Goal: Information Seeking & Learning: Check status

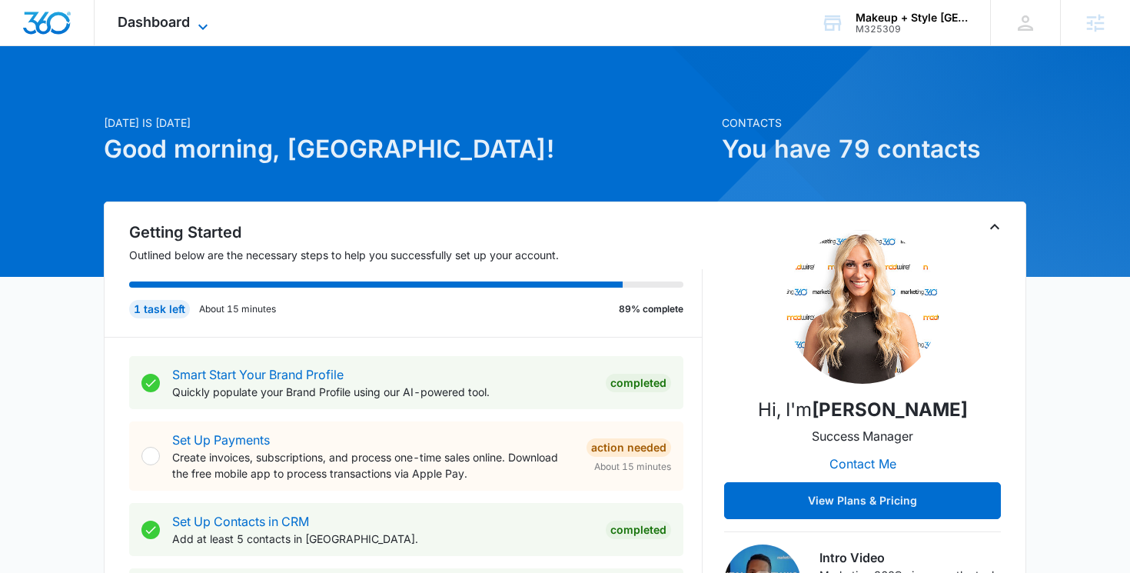
click at [181, 24] on span "Dashboard" at bounding box center [154, 22] width 72 height 16
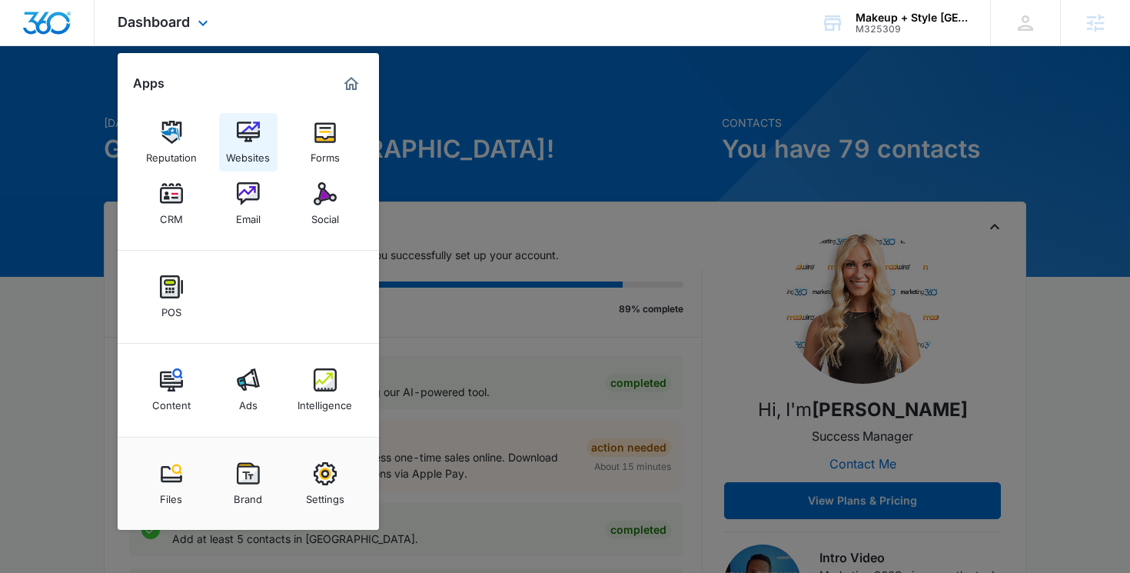
click at [258, 127] on img at bounding box center [248, 132] width 23 height 23
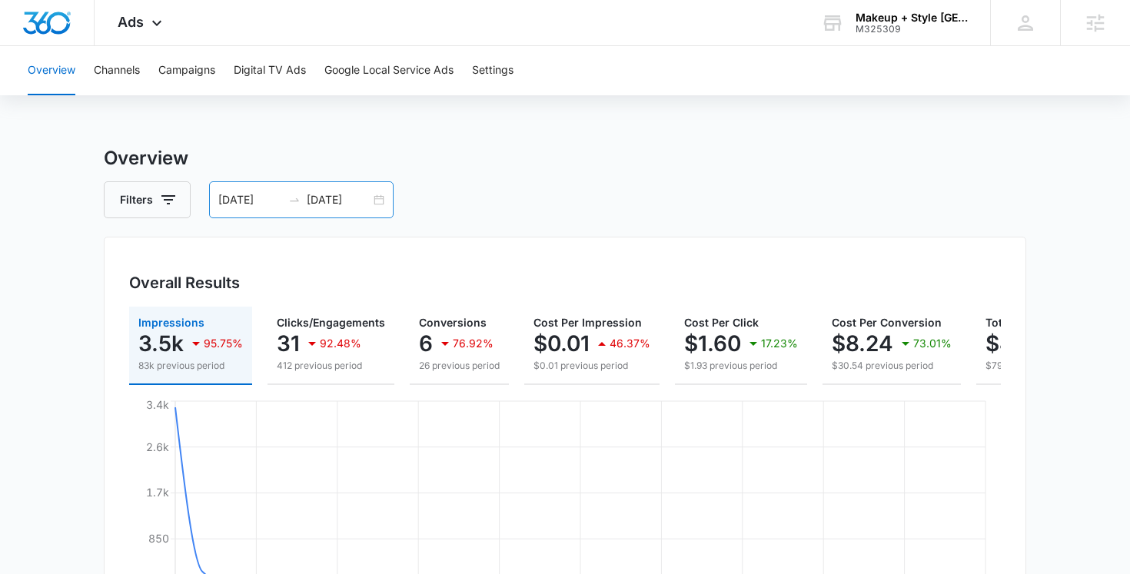
click at [374, 203] on div "07/13/2025 08/12/2025" at bounding box center [301, 199] width 185 height 37
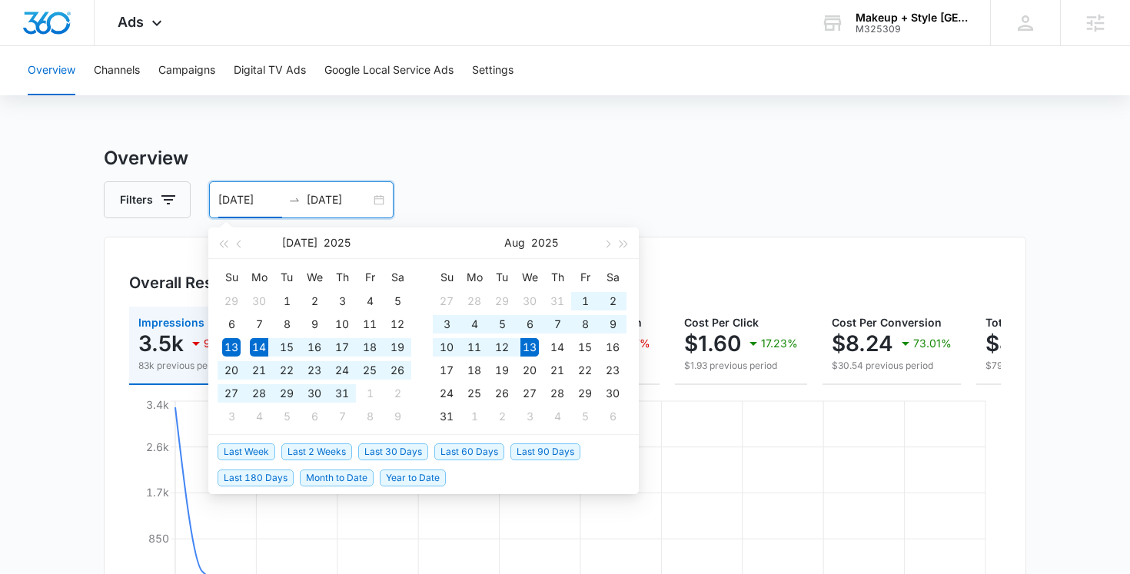
click at [374, 453] on span "Last 30 Days" at bounding box center [393, 452] width 70 height 17
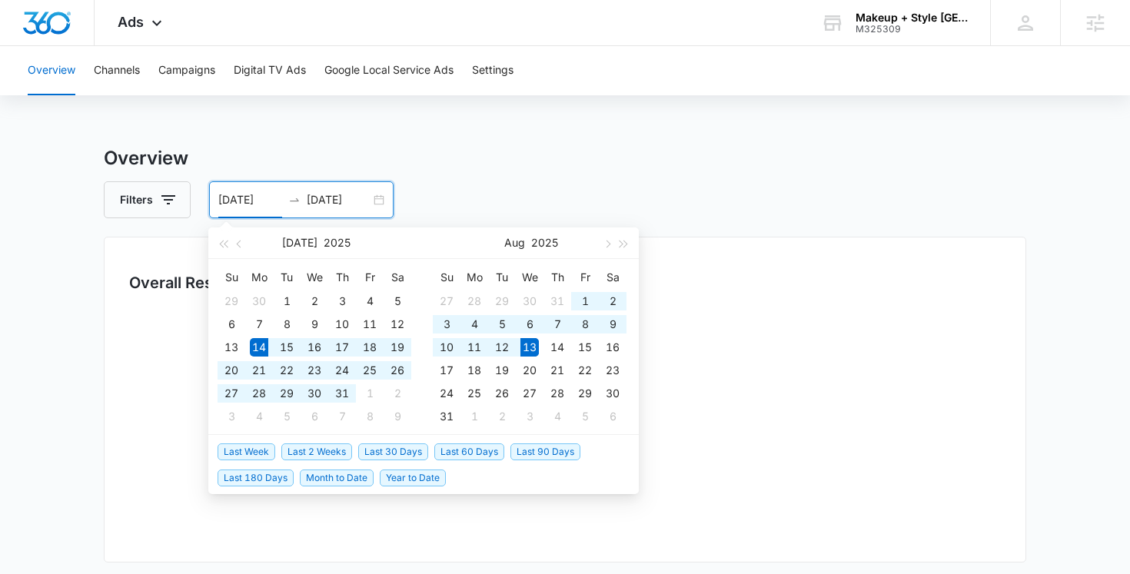
type input "07/14/2025"
type input "[DATE]"
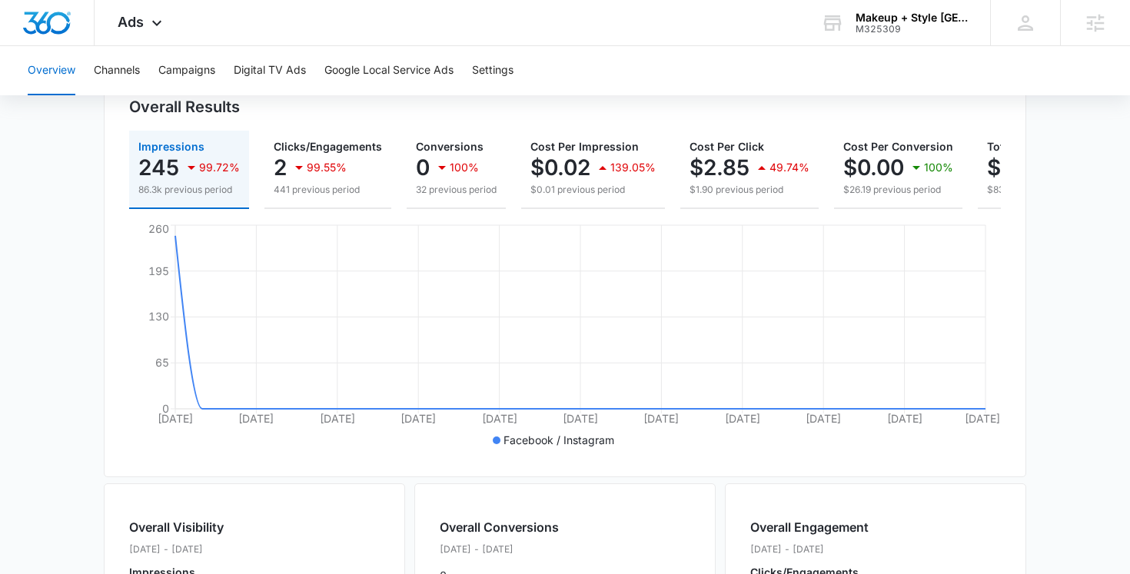
scroll to position [211, 0]
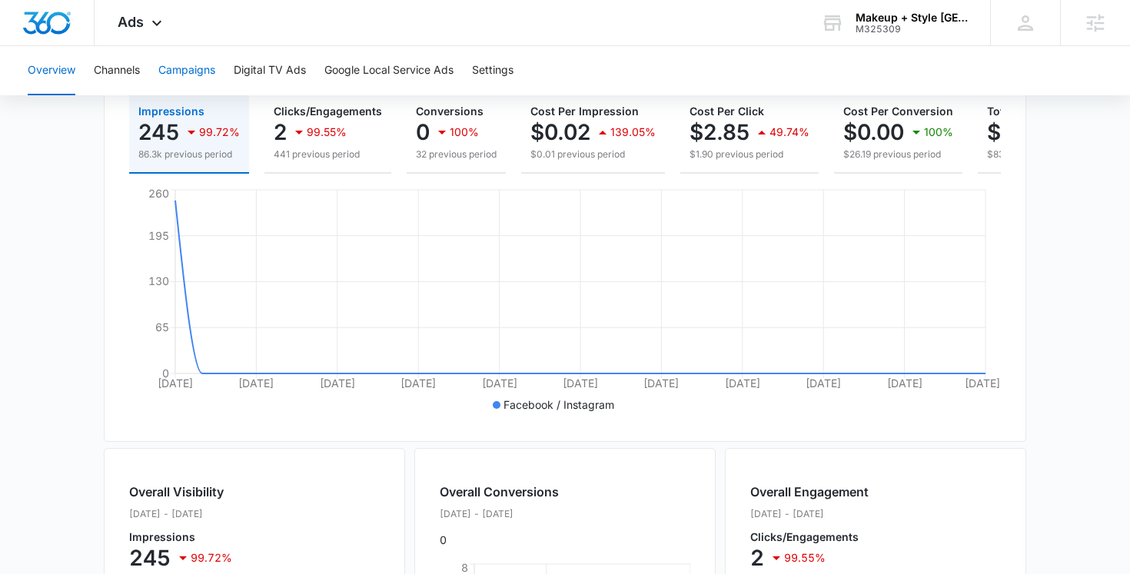
click at [194, 73] on button "Campaigns" at bounding box center [186, 70] width 57 height 49
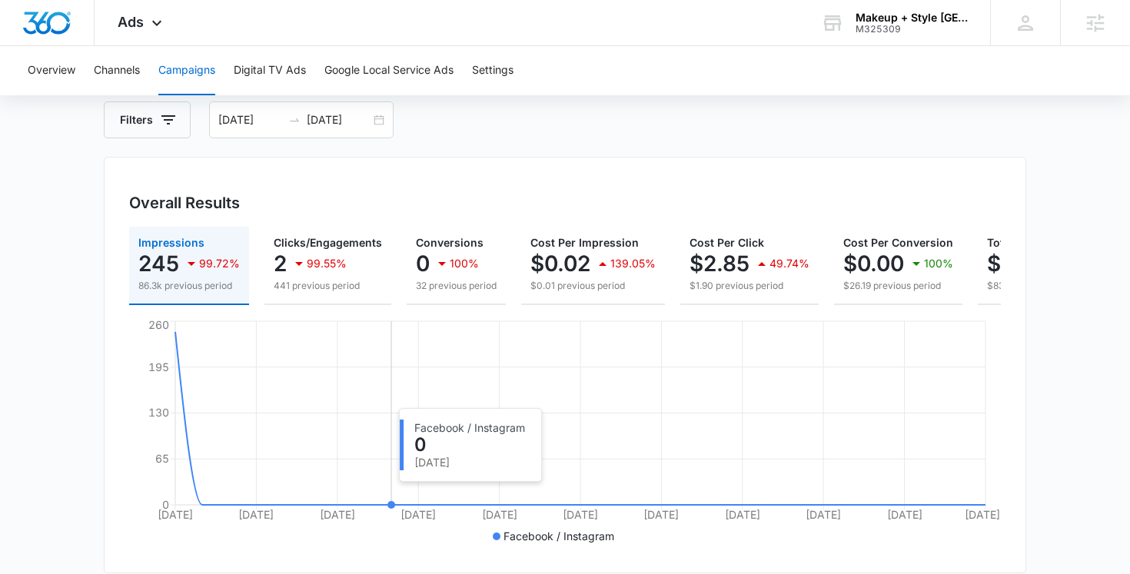
scroll to position [99, 0]
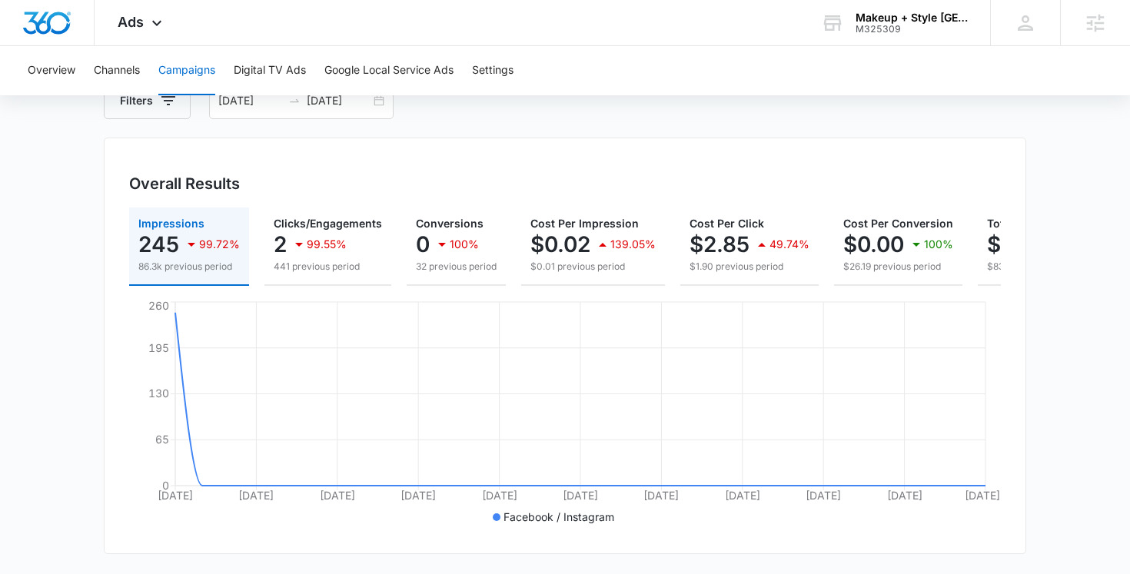
click at [171, 241] on p "245" at bounding box center [158, 244] width 41 height 25
click at [70, 76] on button "Overview" at bounding box center [52, 70] width 48 height 49
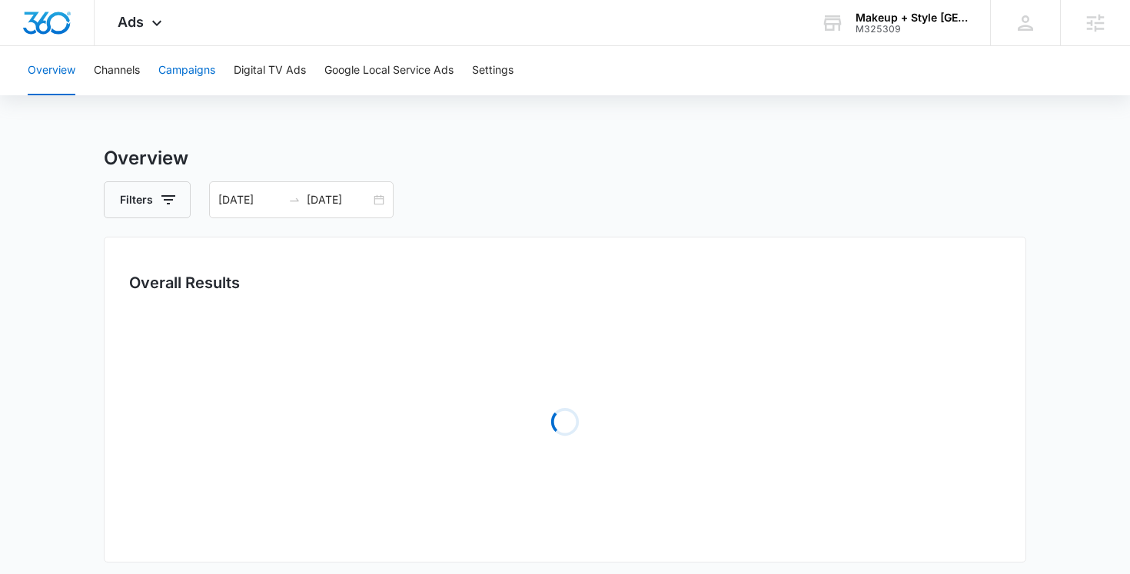
click at [197, 75] on button "Campaigns" at bounding box center [186, 70] width 57 height 49
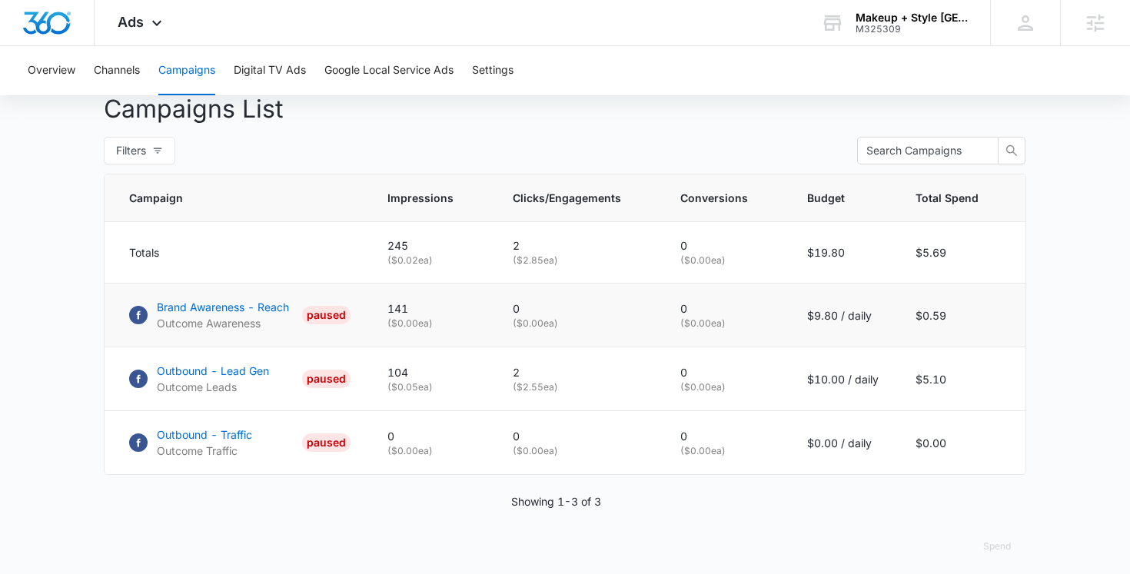
scroll to position [586, 0]
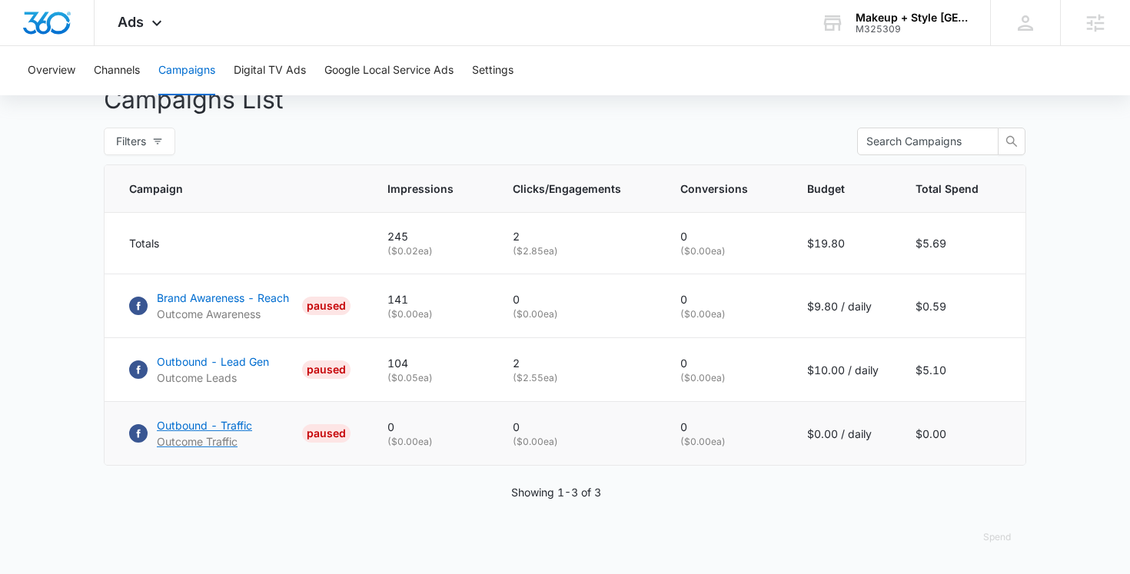
click at [238, 425] on p "Outbound - Traffic" at bounding box center [204, 425] width 95 height 16
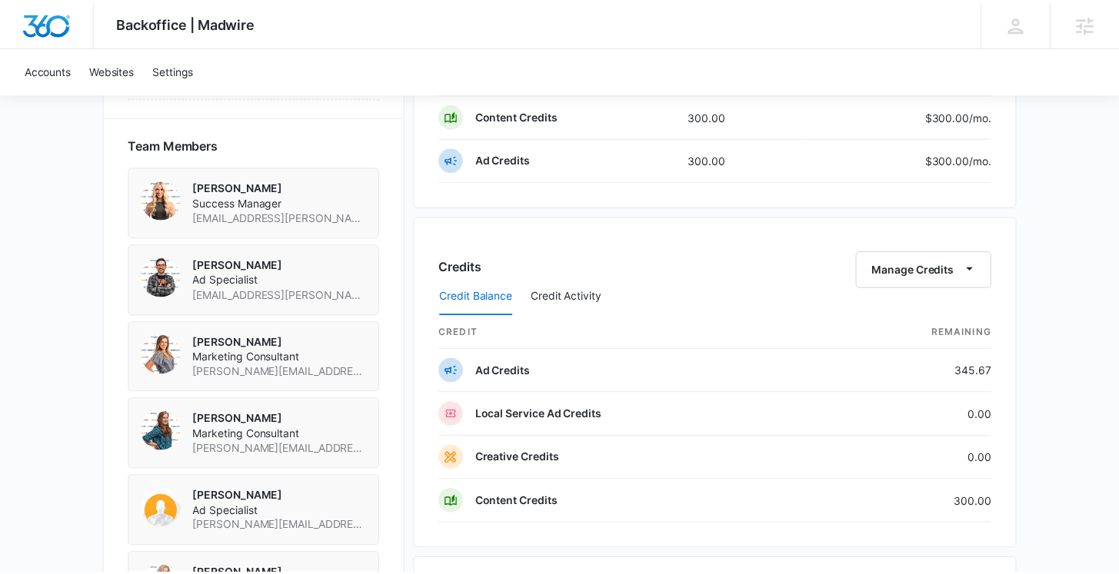
scroll to position [1120, 0]
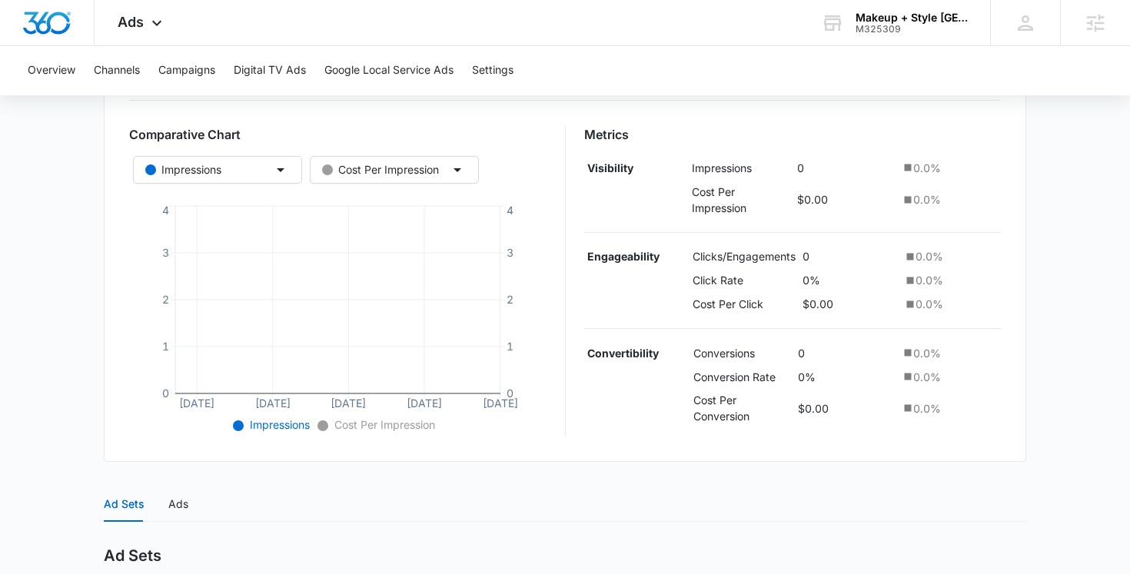
scroll to position [490, 0]
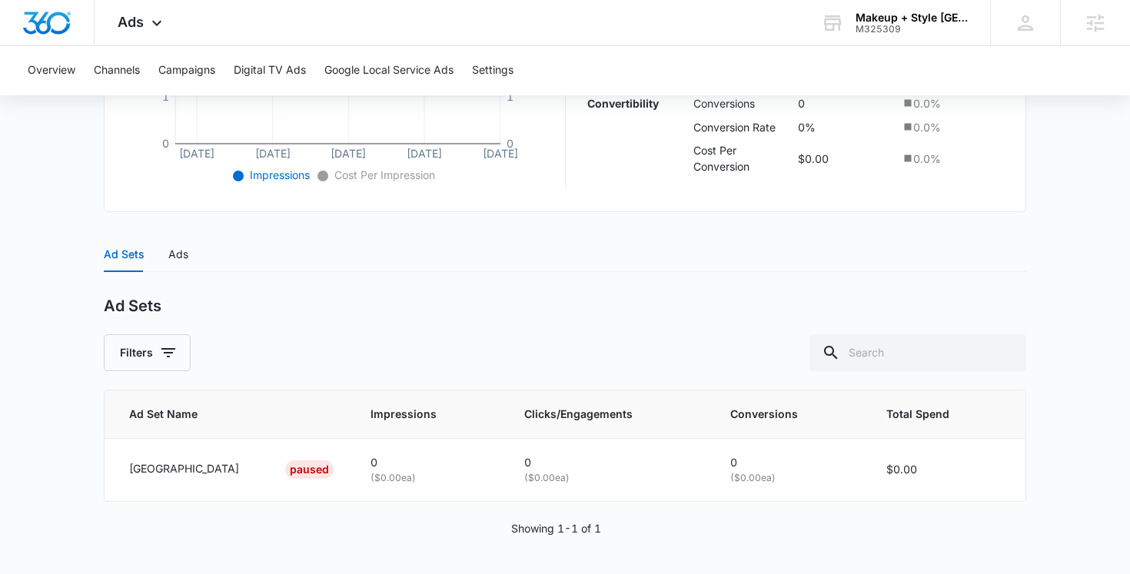
click at [190, 266] on div "Ad Sets Ads" at bounding box center [565, 254] width 923 height 35
click at [186, 252] on div "Ads" at bounding box center [178, 254] width 20 height 17
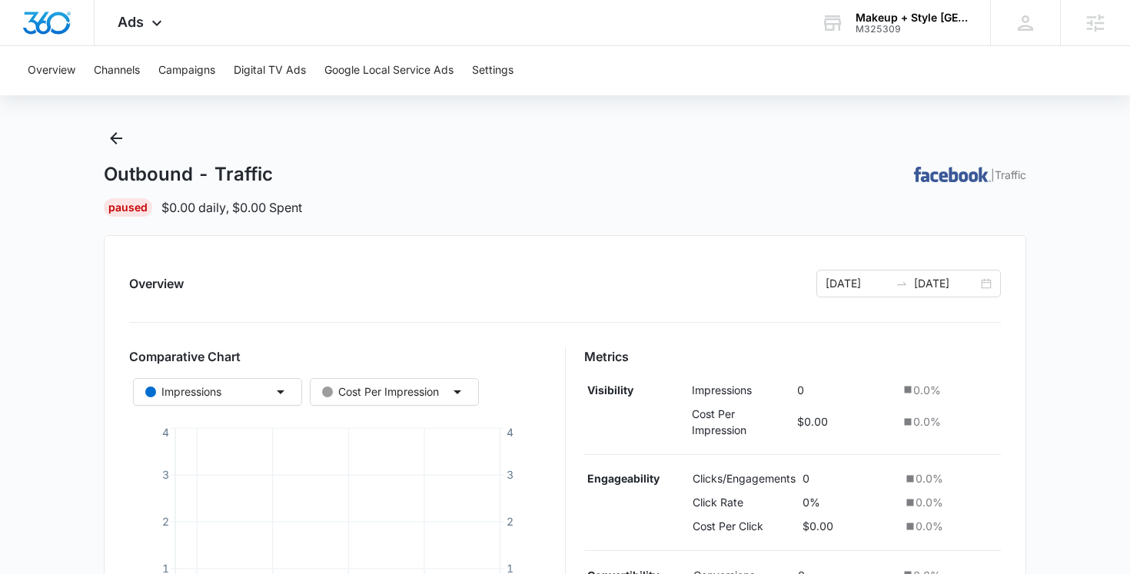
scroll to position [16, 0]
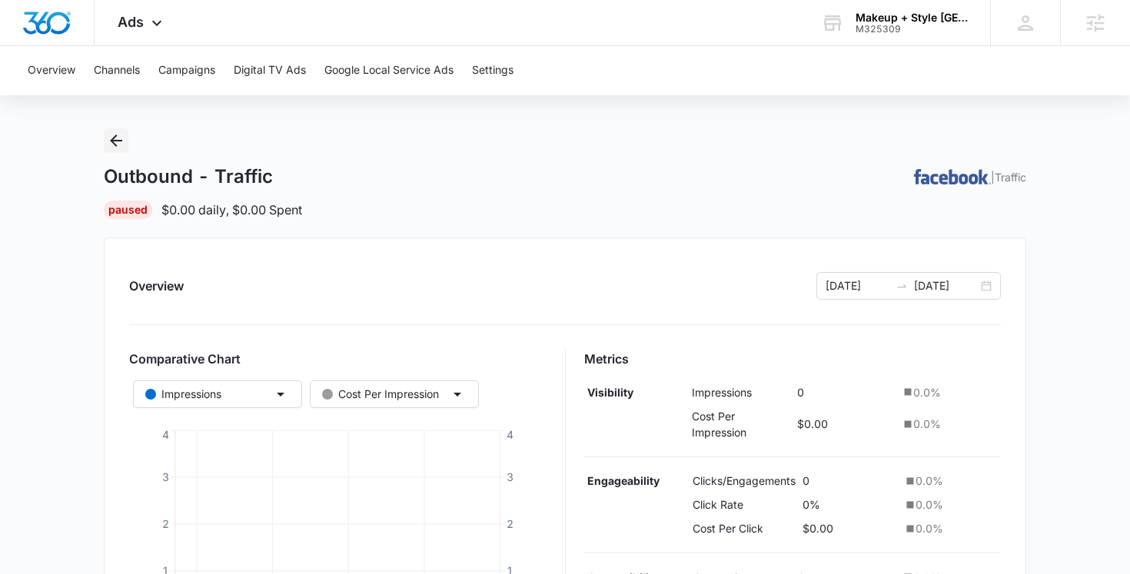
click at [118, 141] on icon "Back" at bounding box center [116, 141] width 12 height 12
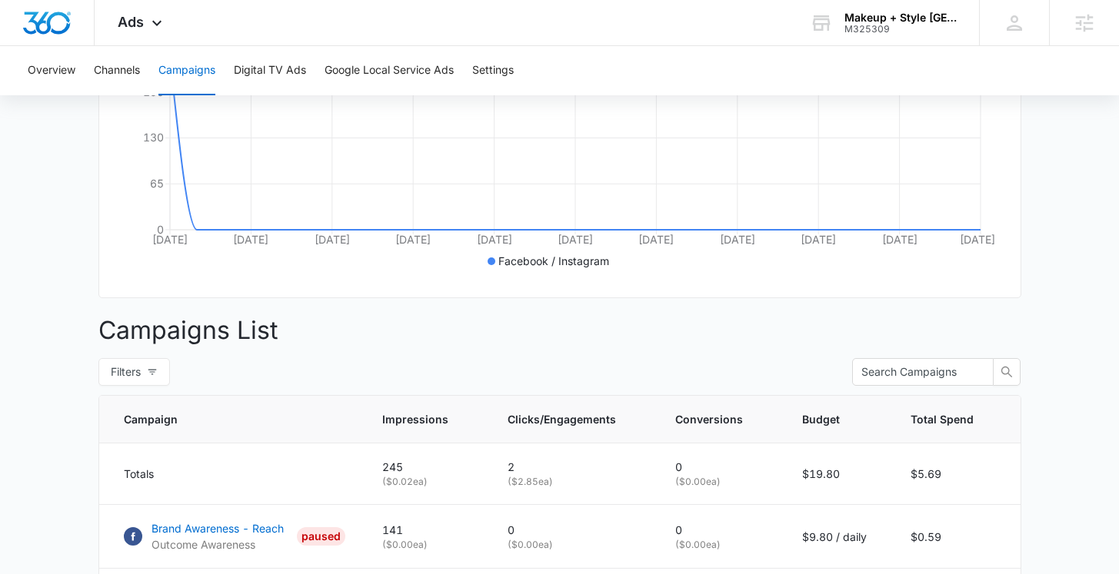
scroll to position [597, 0]
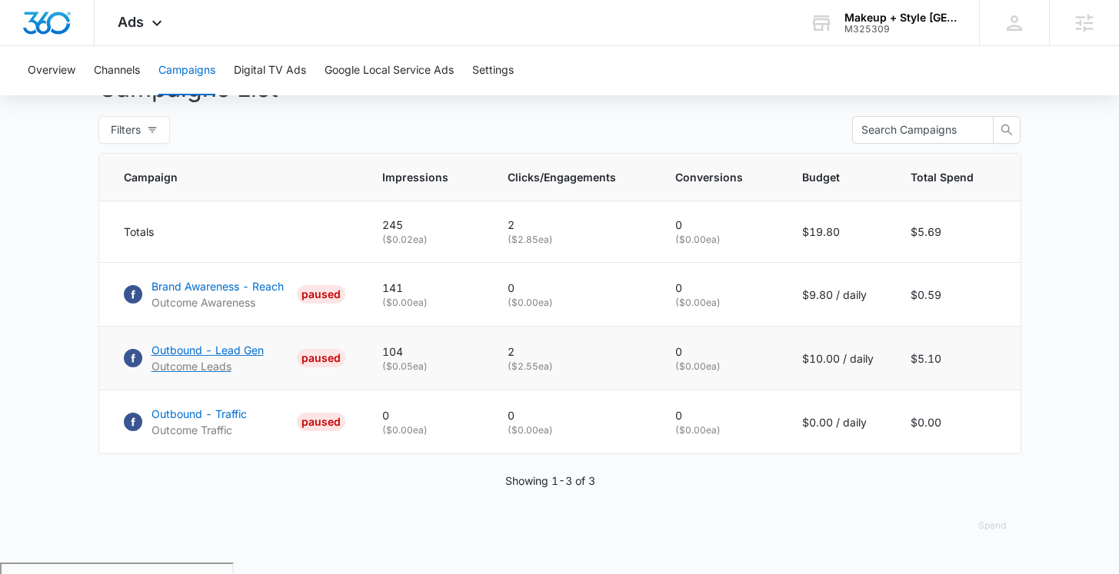
click at [236, 357] on p "Outbound - Lead Gen" at bounding box center [207, 350] width 112 height 16
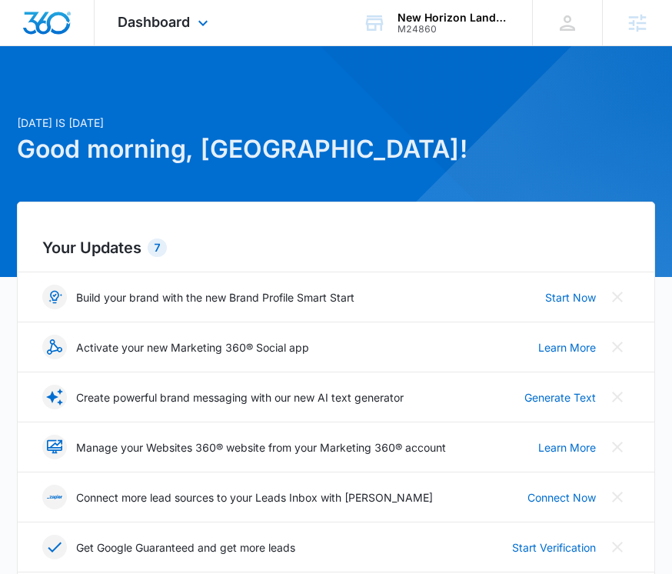
click at [181, 42] on div "Dashboard Apps Reputation Websites Forms CRM Email Social Shop Payments POS Con…" at bounding box center [165, 22] width 141 height 45
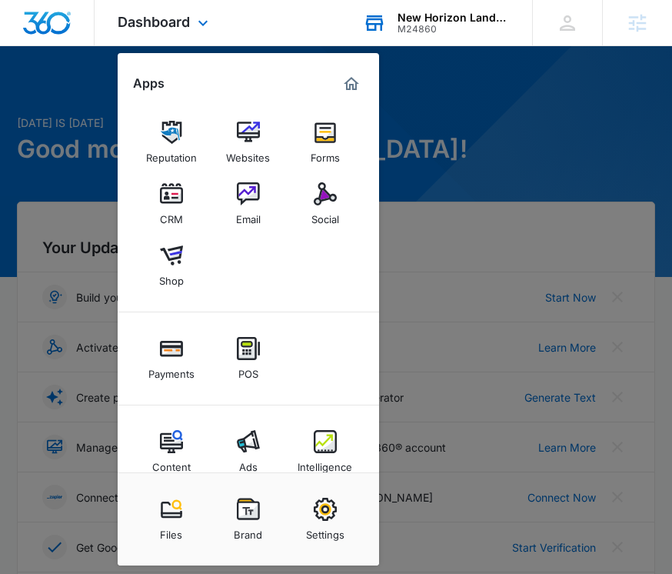
click at [403, 15] on div "New Horizon Landscaping & Design" at bounding box center [453, 18] width 112 height 12
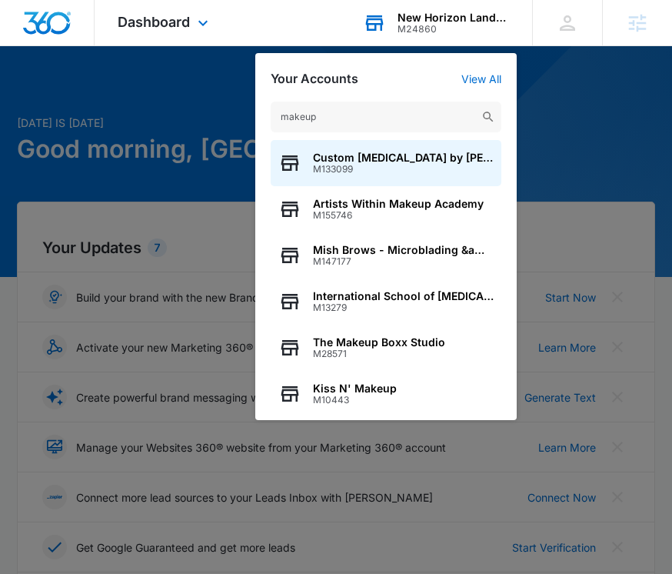
type input "makeup a"
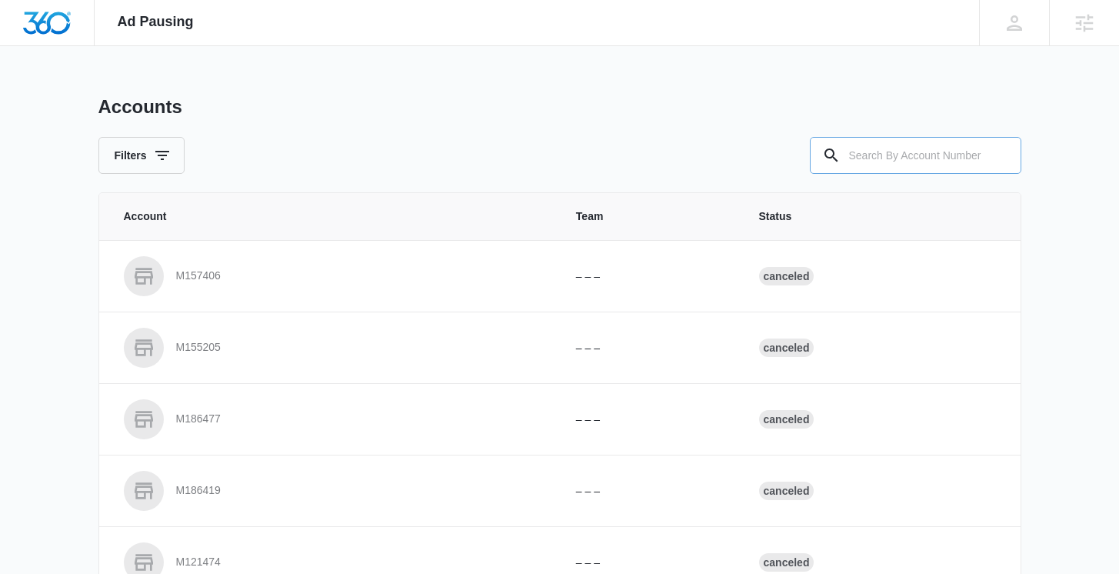
click at [683, 170] on input "text" at bounding box center [915, 155] width 211 height 37
paste input "M325309"
type input "M325309"
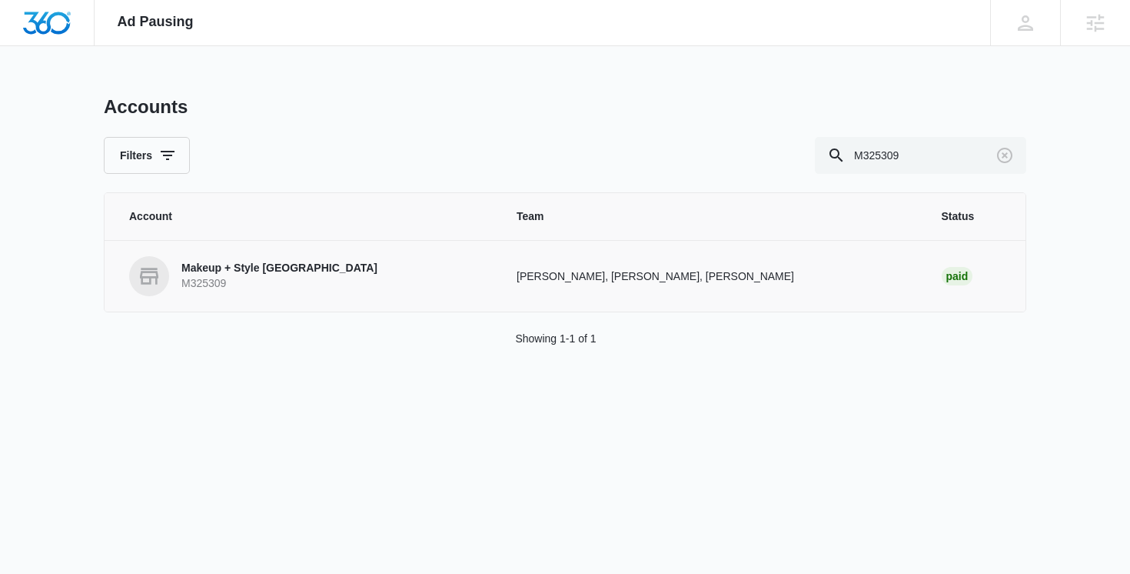
click at [261, 276] on p "M325309" at bounding box center [279, 283] width 196 height 15
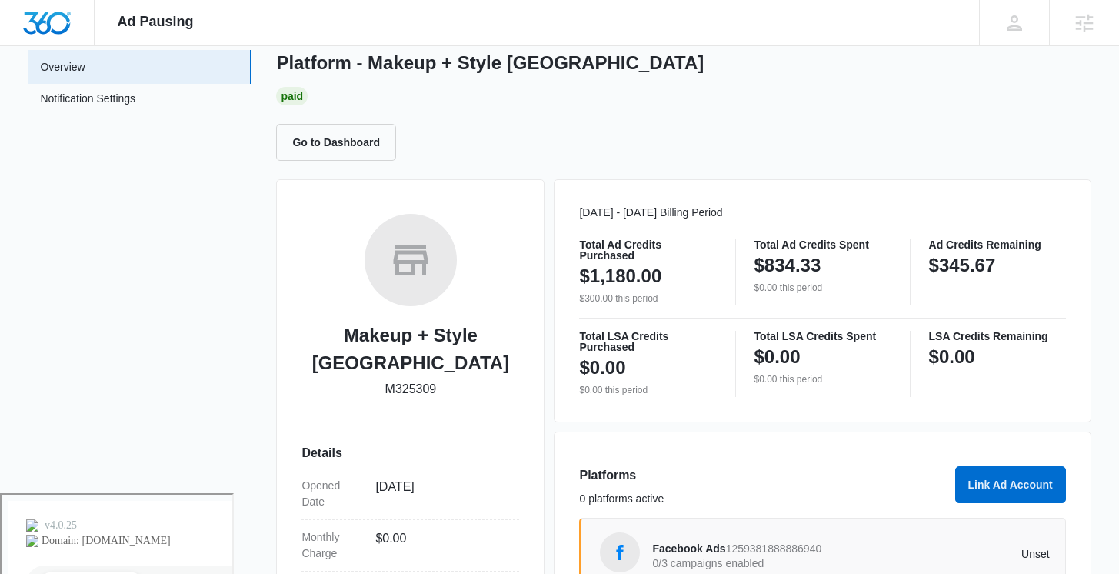
scroll to position [259, 0]
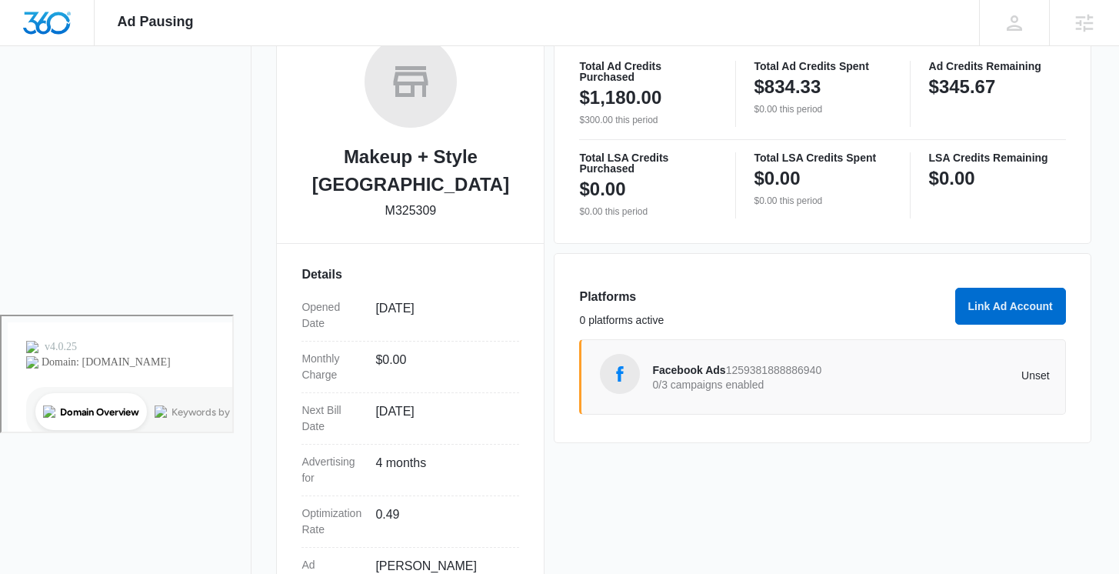
click at [683, 351] on div "Facebook Ads 1259381888886940 0/3 campaigns enabled Unset" at bounding box center [822, 376] width 486 height 75
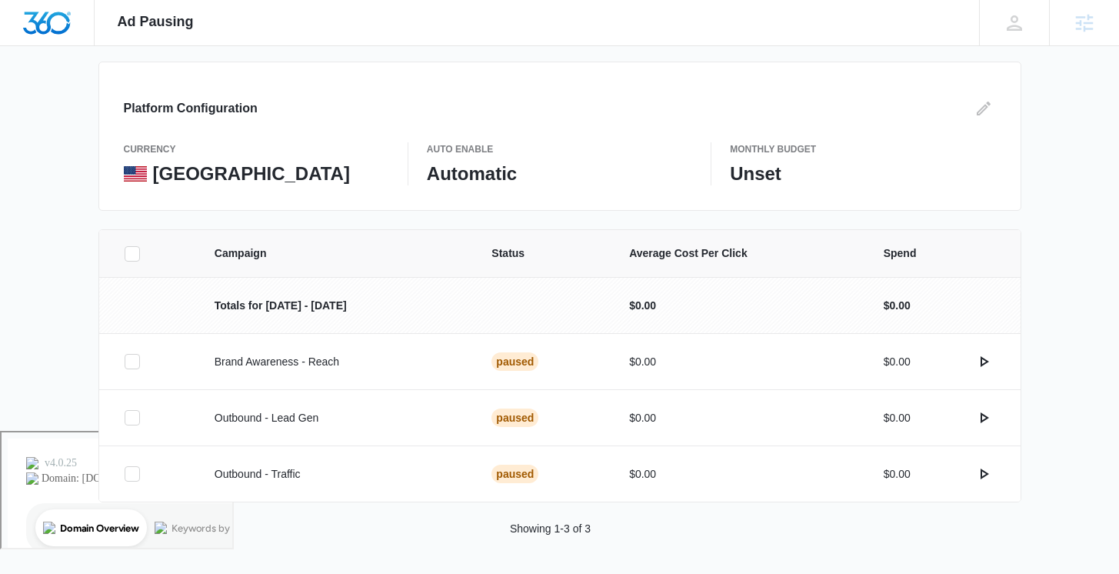
scroll to position [142, 0]
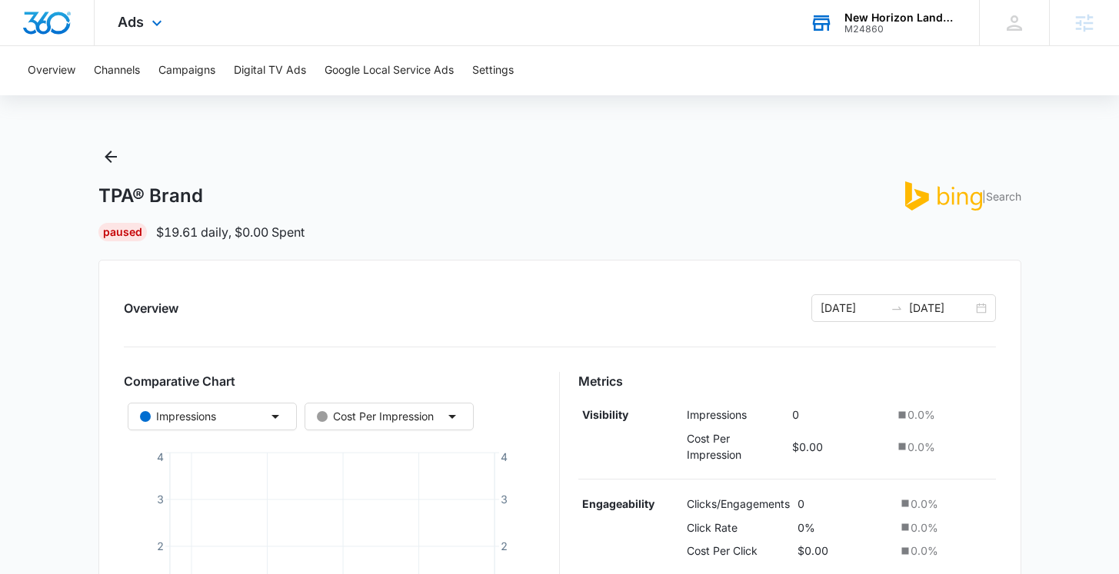
click at [911, 14] on div "New Horizon Landscaping & Design" at bounding box center [900, 18] width 112 height 12
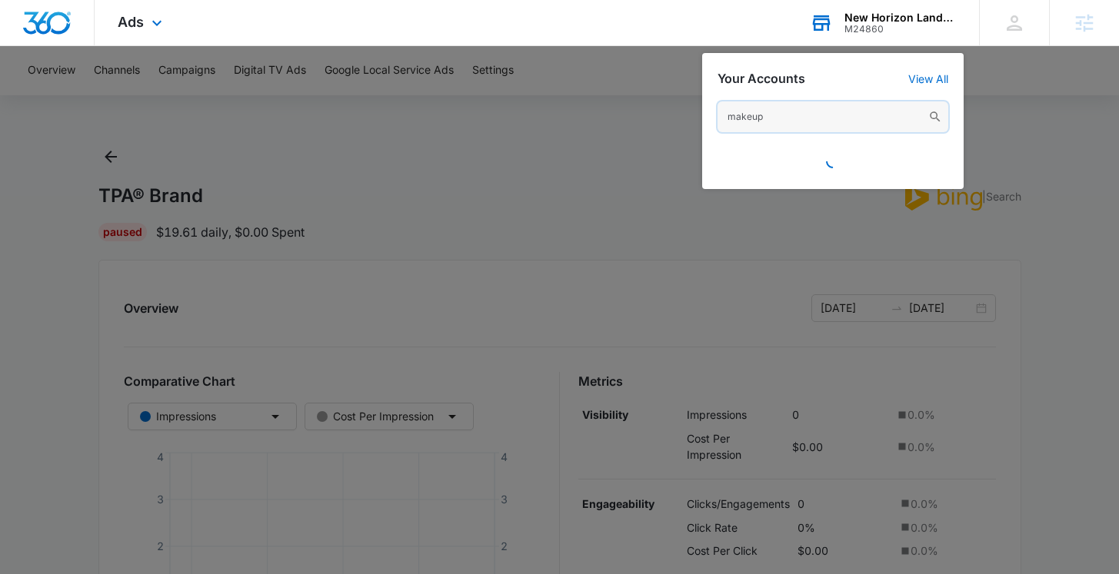
click at [788, 111] on input "makeup" at bounding box center [832, 116] width 231 height 31
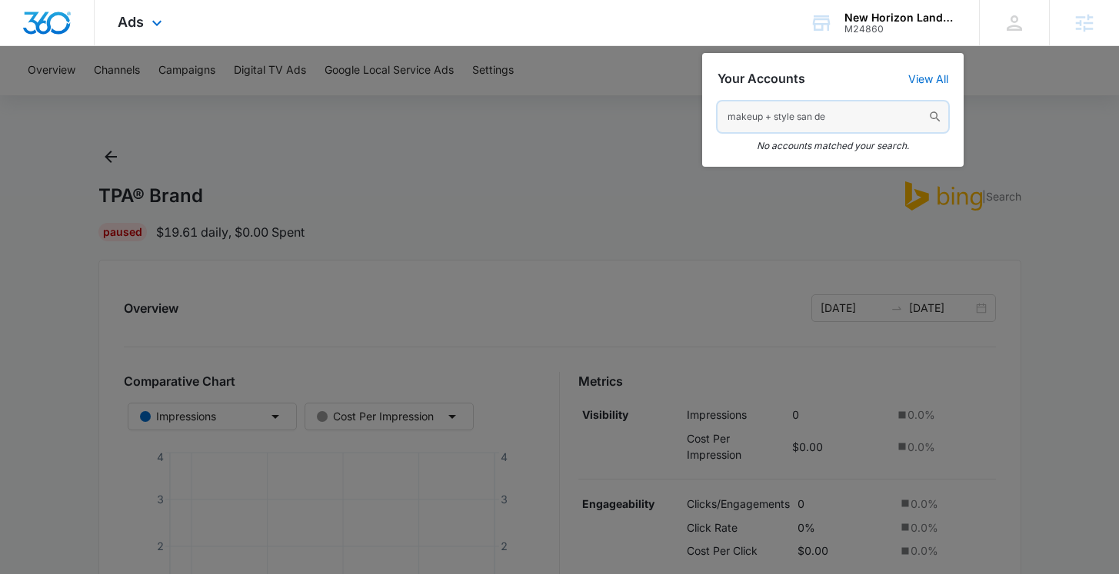
drag, startPoint x: 830, startPoint y: 121, endPoint x: 784, endPoint y: 33, distance: 98.7
click at [779, 37] on div "Ads Apps Reputation Websites Forms CRM Email Social Shop Payments POS Content A…" at bounding box center [559, 23] width 1119 height 46
type input "san diego"
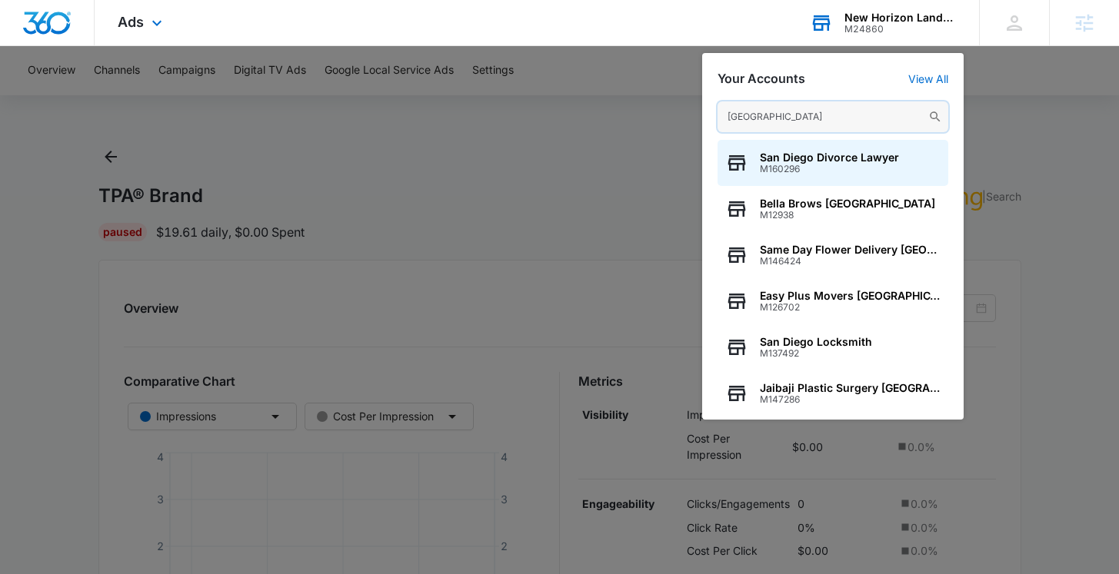
drag, startPoint x: 775, startPoint y: 116, endPoint x: 790, endPoint y: 17, distance: 100.2
click at [789, 18] on div "New Horizon Landscaping & Design M24860 Your Accounts View All san diego San Di…" at bounding box center [882, 22] width 192 height 45
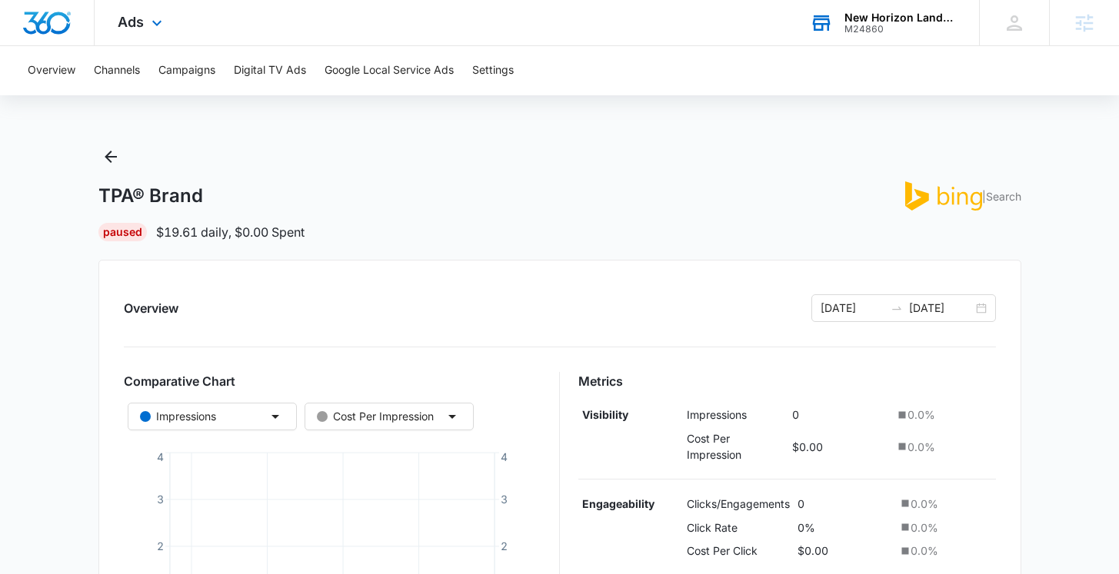
click at [879, 27] on div "M24860" at bounding box center [900, 29] width 112 height 11
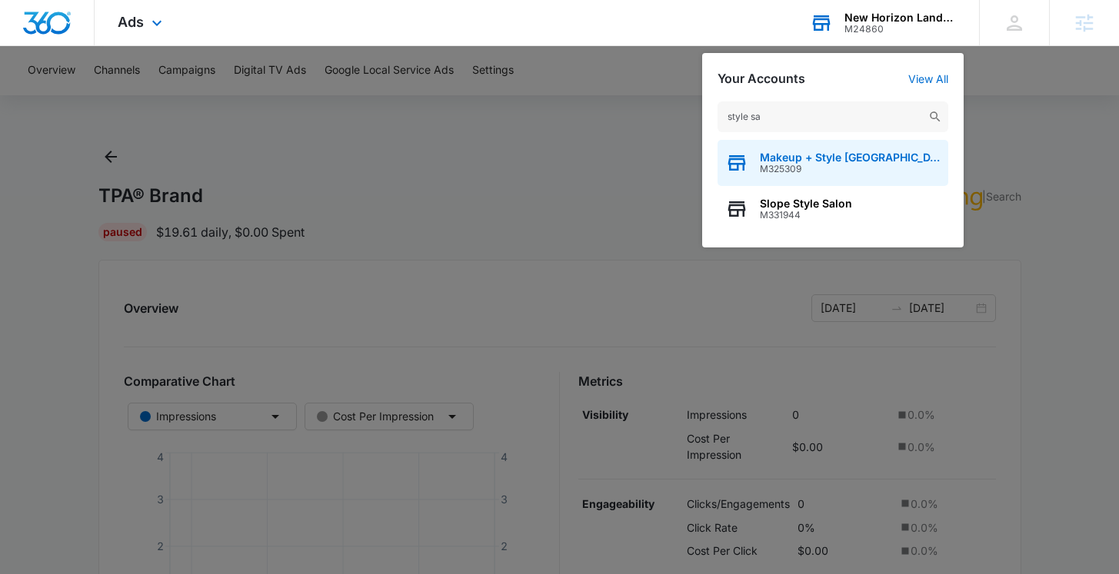
type input "style sa"
click at [832, 168] on span "M325309" at bounding box center [850, 169] width 181 height 11
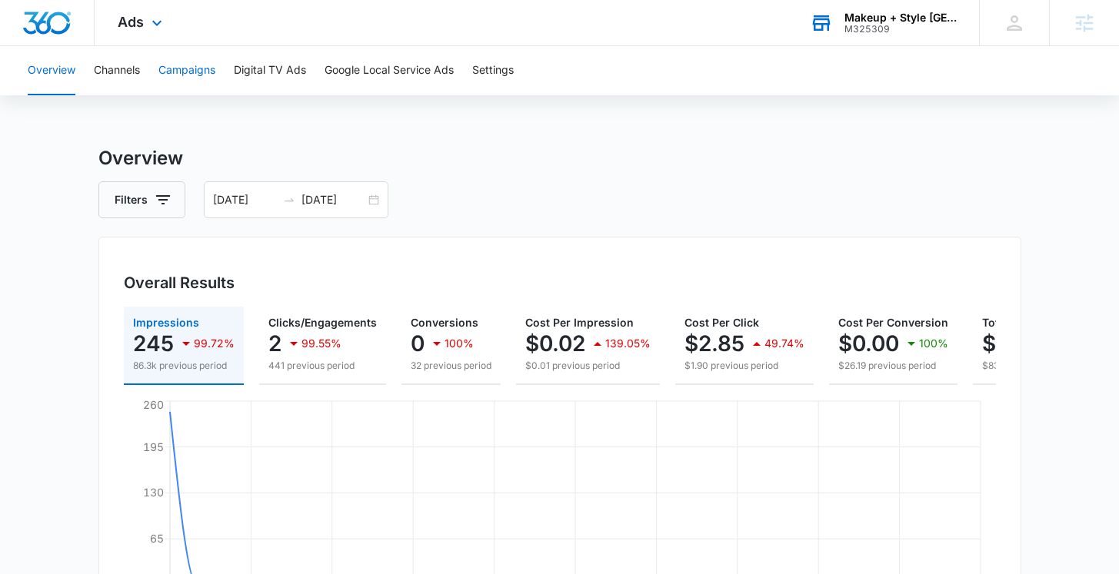
click at [207, 85] on button "Campaigns" at bounding box center [186, 70] width 57 height 49
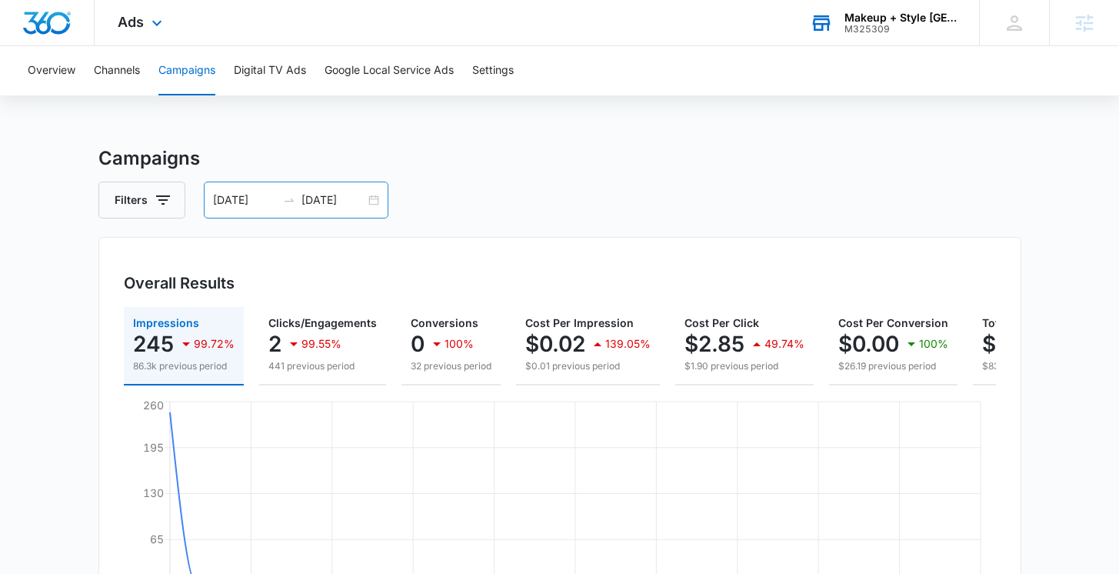
click at [373, 204] on div "07/14/2025 08/13/2025" at bounding box center [296, 199] width 185 height 37
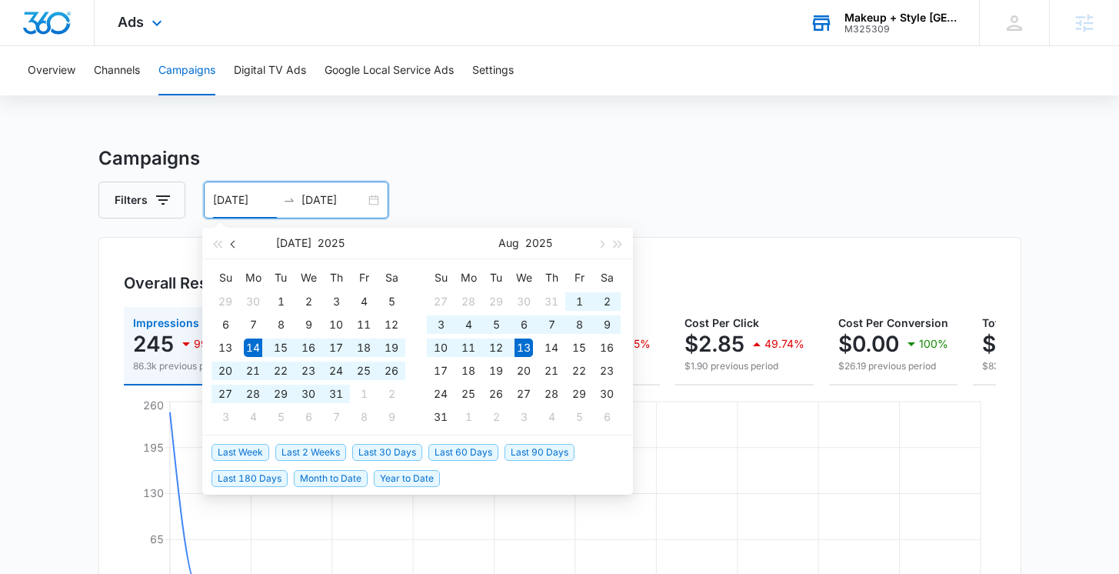
click at [241, 249] on button "button" at bounding box center [233, 243] width 17 height 31
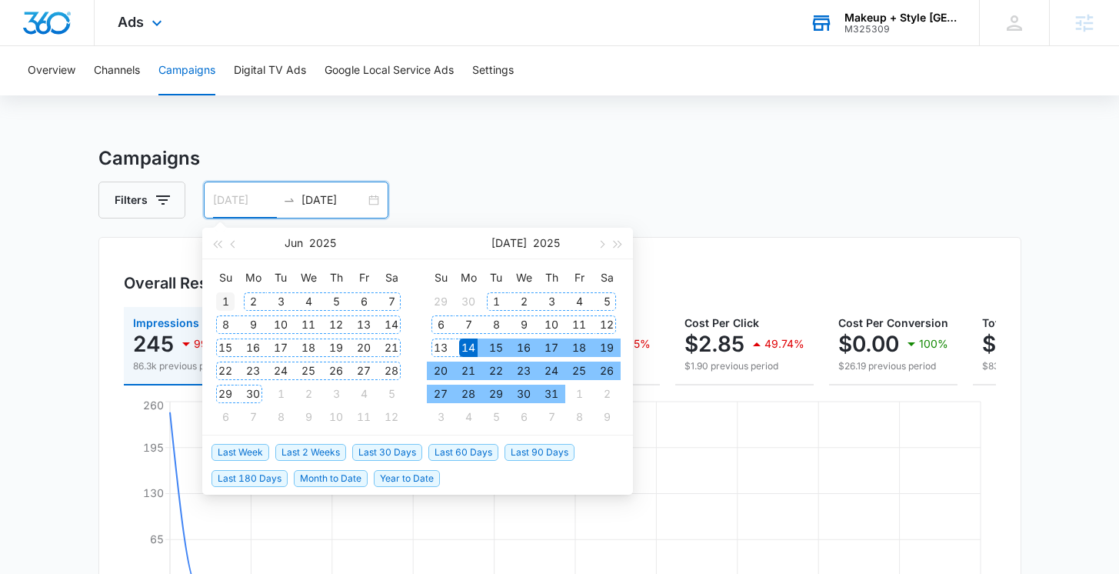
type input "[DATE]"
click at [227, 303] on div "1" at bounding box center [225, 301] width 18 height 18
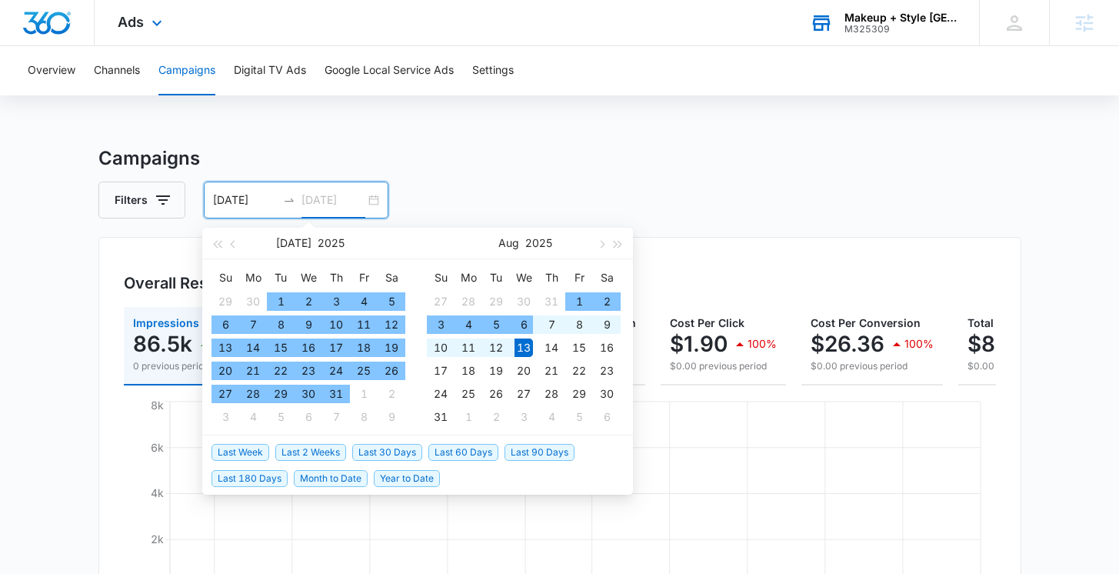
type input "[DATE]"
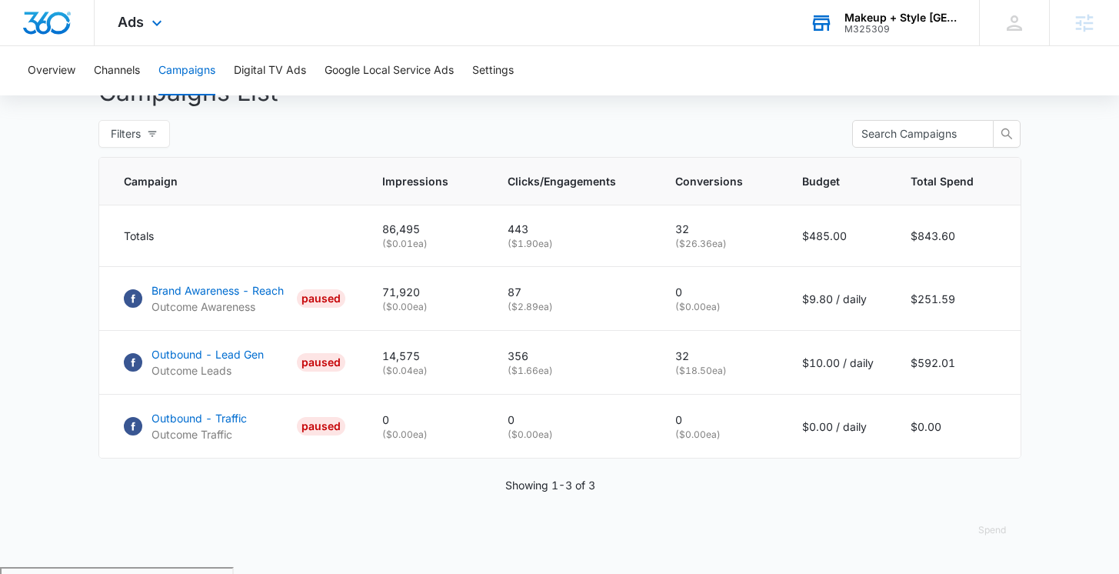
scroll to position [598, 0]
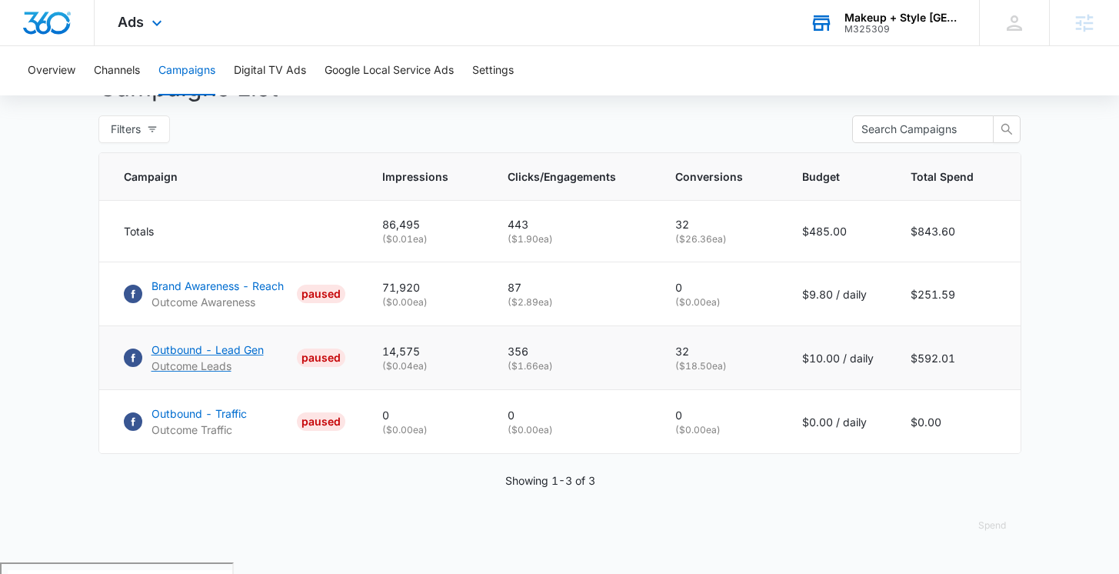
click at [194, 357] on p "Outbound - Lead Gen" at bounding box center [207, 349] width 112 height 16
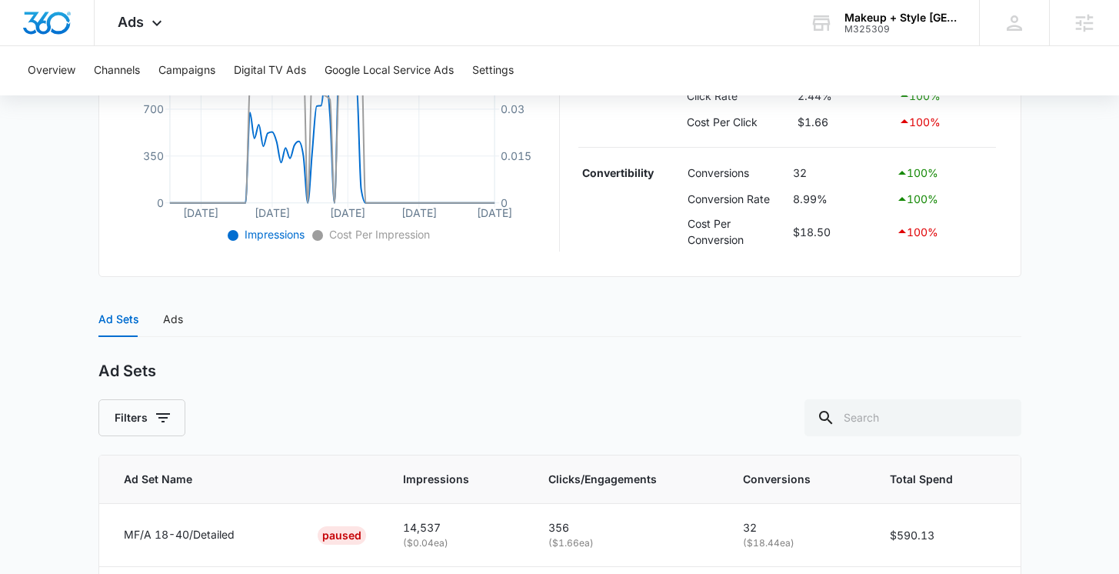
scroll to position [503, 0]
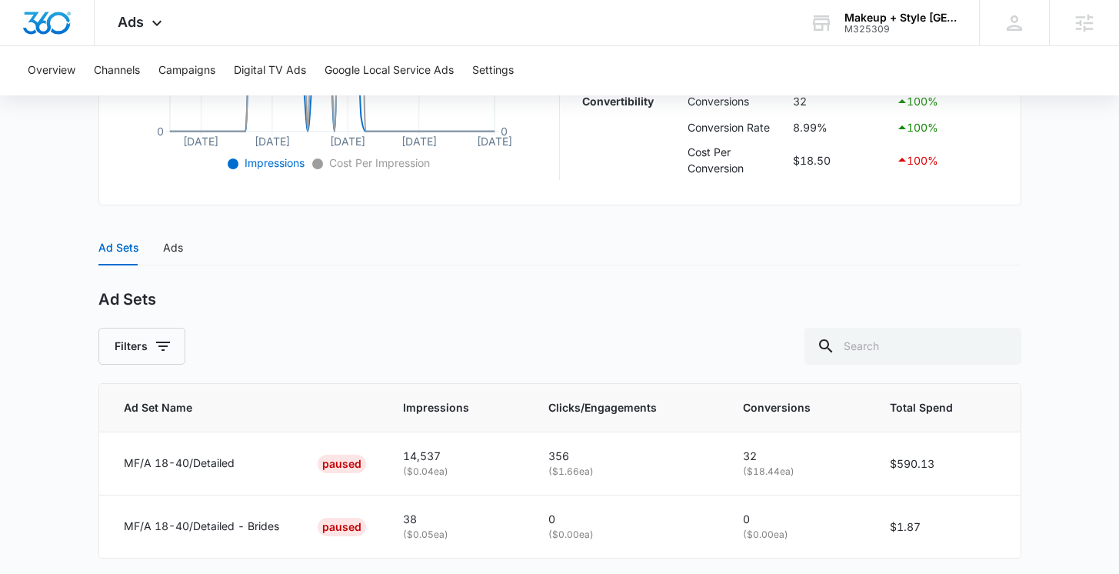
click at [188, 250] on div "Ad Sets Ads" at bounding box center [559, 247] width 923 height 35
click at [174, 248] on div "Ads" at bounding box center [173, 247] width 20 height 17
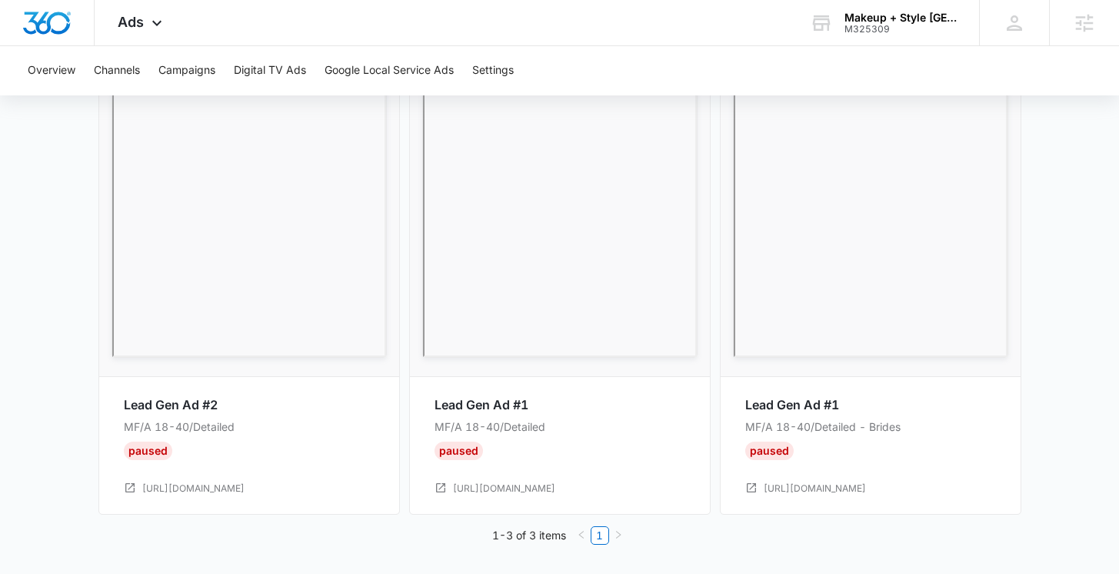
scroll to position [803, 0]
